Goal: Communication & Community: Connect with others

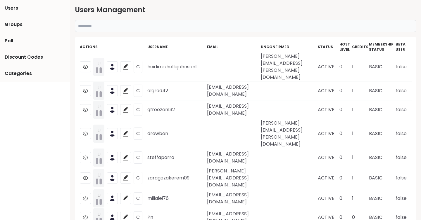
click at [249, 29] on input "text" at bounding box center [245, 26] width 341 height 12
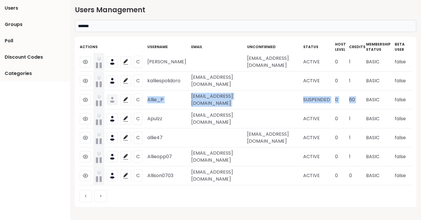
drag, startPoint x: 147, startPoint y: 100, endPoint x: 388, endPoint y: 97, distance: 241.0
click at [388, 97] on tr "U C Allie_P alfonsapalmer@gmail.com SUSPENDED 0 60 BASIC false" at bounding box center [245, 100] width 332 height 19
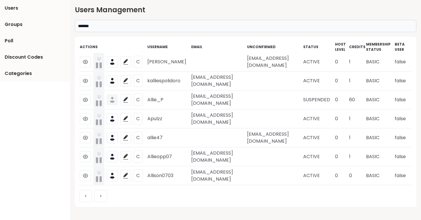
click at [88, 24] on input "*******" at bounding box center [245, 26] width 341 height 12
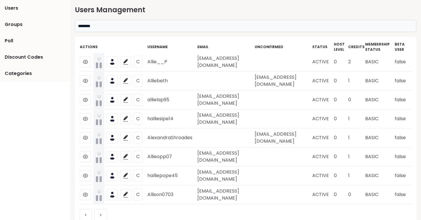
click at [129, 28] on input "********" at bounding box center [245, 26] width 341 height 12
paste input "**********"
type input "**********"
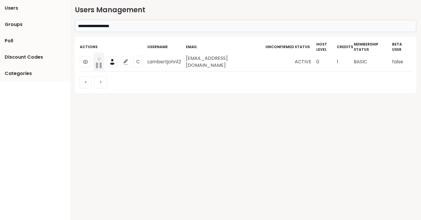
click at [124, 60] on icon at bounding box center [125, 62] width 4 height 4
click at [111, 63] on icon at bounding box center [112, 64] width 4 height 2
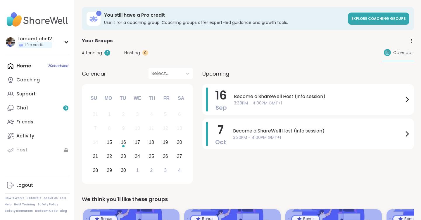
click at [31, 64] on div "Home 2 Scheduled Coaching Support Chat 3 Friends Activity Host" at bounding box center [37, 108] width 65 height 98
click at [54, 39] on div "Lambertjohn12 1 Pro credit" at bounding box center [37, 41] width 65 height 15
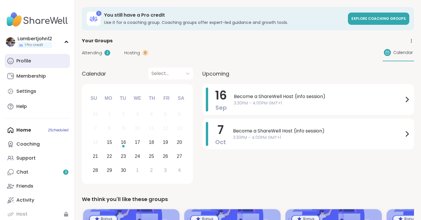
click at [32, 63] on link "Profile" at bounding box center [37, 61] width 65 height 14
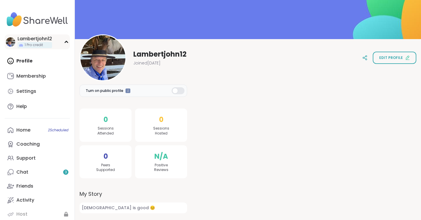
click at [65, 43] on icon at bounding box center [66, 42] width 5 height 3
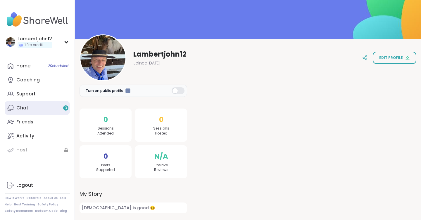
click at [33, 108] on link "Chat 3" at bounding box center [37, 108] width 65 height 14
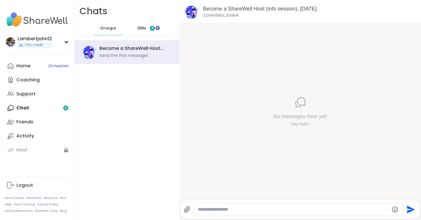
click at [139, 25] on span "DMs" at bounding box center [141, 28] width 9 height 6
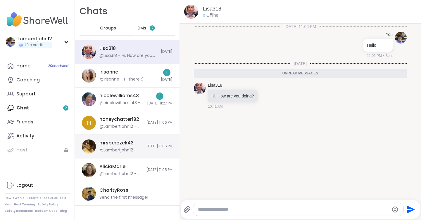
scroll to position [0, 0]
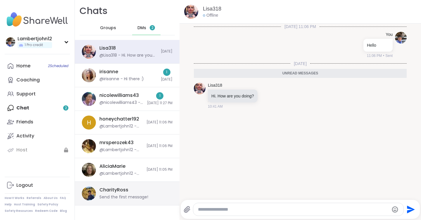
click at [107, 186] on div "CharityRoss Send the first message!" at bounding box center [127, 194] width 105 height 24
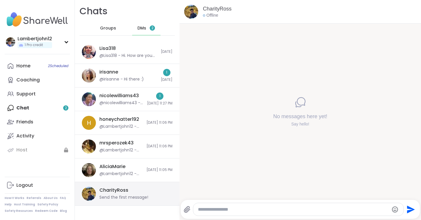
scroll to position [0, 0]
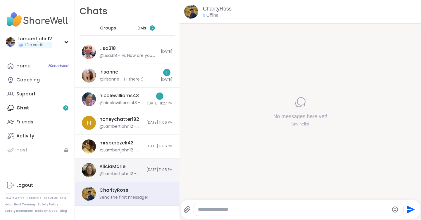
click at [108, 169] on div "AliciaMarie" at bounding box center [112, 167] width 26 height 6
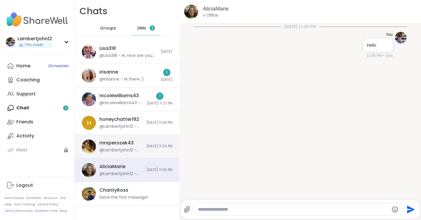
click at [116, 149] on div "@Lambertjohn12 - Hello" at bounding box center [121, 151] width 44 height 6
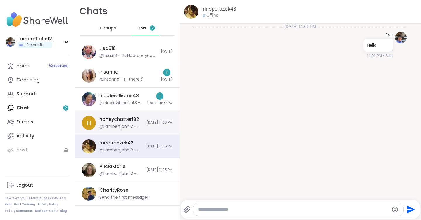
click at [121, 124] on div "@Lambertjohn12 - Hello" at bounding box center [121, 127] width 44 height 6
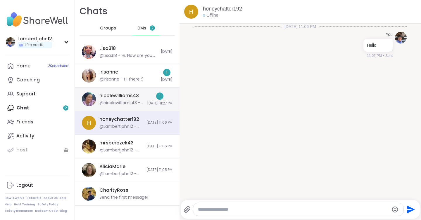
click at [120, 102] on div "@nicolewilliams43 - Hi" at bounding box center [121, 103] width 44 height 6
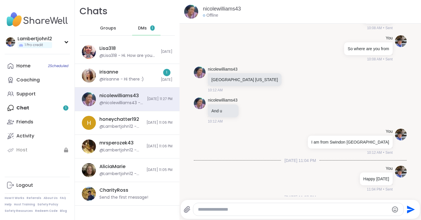
scroll to position [269, 0]
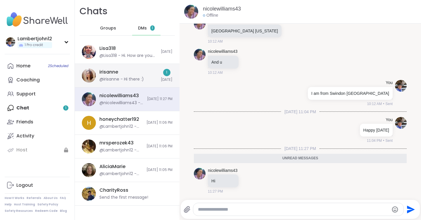
click at [133, 78] on div "@irisanne - Hi there :)" at bounding box center [121, 80] width 44 height 6
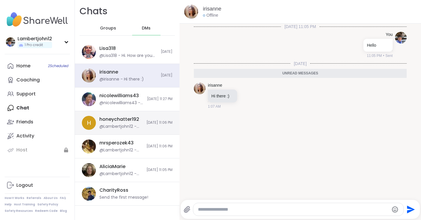
click at [126, 127] on div "@Lambertjohn12 - Hello" at bounding box center [121, 127] width 44 height 6
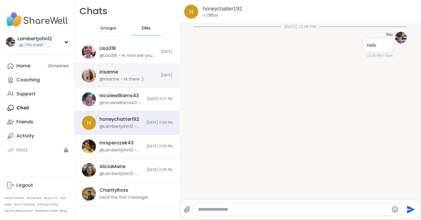
click at [126, 79] on div "@irisanne - Hi there :)" at bounding box center [121, 80] width 44 height 6
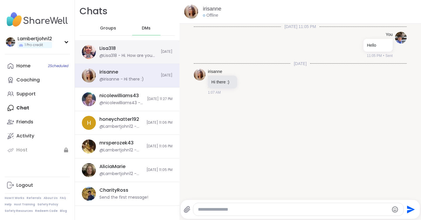
click at [136, 49] on div "Lisa318 @Lisa318 - Hi. How are you doing?" at bounding box center [128, 51] width 58 height 13
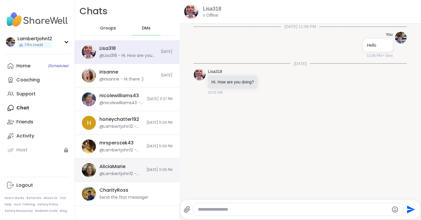
click at [112, 160] on div "AliciaMarie @Lambertjohn12 - Hello 9/14/2025, 11:05 PM" at bounding box center [127, 171] width 105 height 24
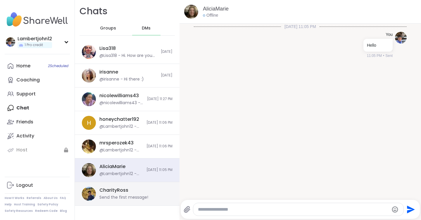
click at [102, 192] on div "CharityRoss" at bounding box center [113, 190] width 29 height 6
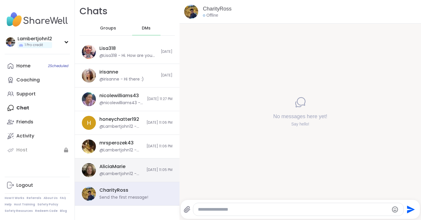
click at [115, 167] on div "AliciaMarie" at bounding box center [112, 167] width 26 height 6
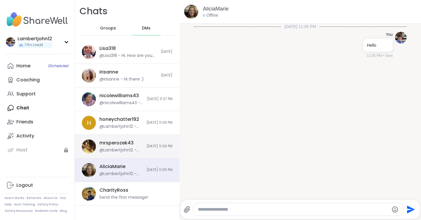
click at [117, 150] on div "@Lambertjohn12 - Hello" at bounding box center [121, 151] width 44 height 6
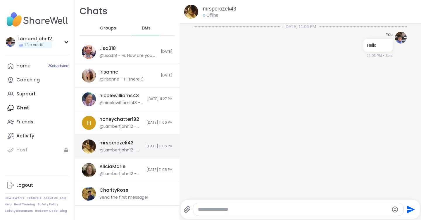
click at [122, 136] on div "mrsperozek43 @Lambertjohn12 - Hello 9/14/2025, 11:06 PM" at bounding box center [127, 147] width 105 height 24
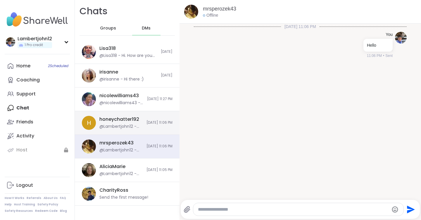
click at [126, 125] on div "@Lambertjohn12 - Hello" at bounding box center [121, 127] width 44 height 6
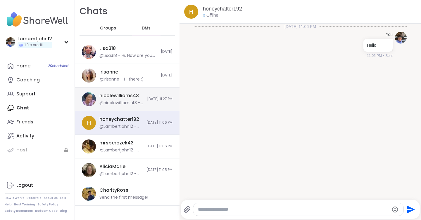
click at [129, 110] on div "nicolewilliams43 @nicolewilliams43 - Hi 9/14/2025, 11:27 PM" at bounding box center [127, 100] width 105 height 24
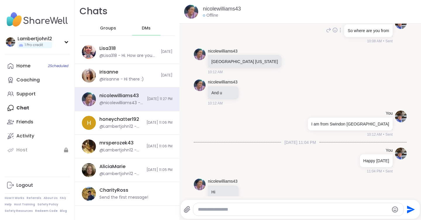
scroll to position [249, 0]
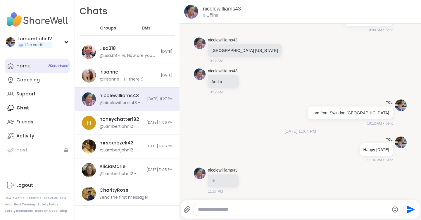
click at [50, 65] on span "2 Scheduled" at bounding box center [58, 66] width 20 height 5
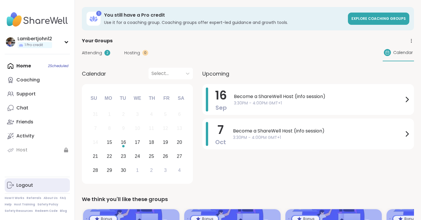
click at [31, 187] on div "Logout" at bounding box center [24, 185] width 17 height 6
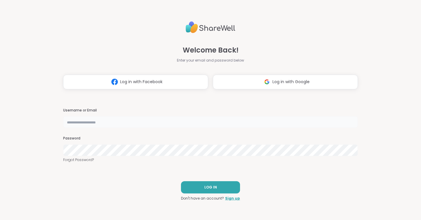
type input "**********"
